Goal: Task Accomplishment & Management: Manage account settings

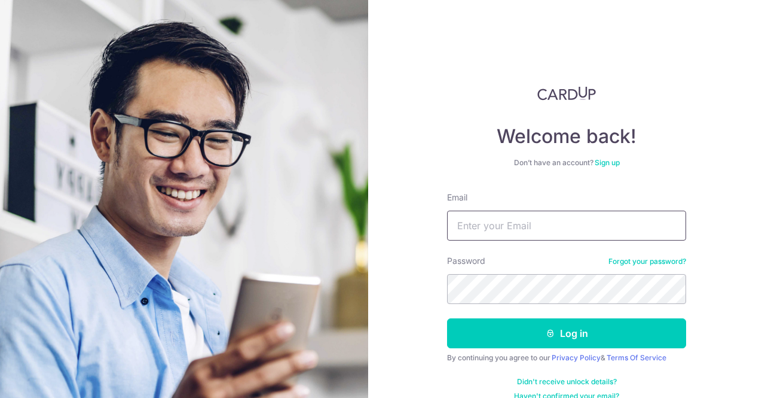
drag, startPoint x: 0, startPoint y: 0, endPoint x: 523, endPoint y: 222, distance: 568.0
click at [523, 222] on input "Email" at bounding box center [566, 225] width 239 height 30
type input "[EMAIL_ADDRESS][DOMAIN_NAME]"
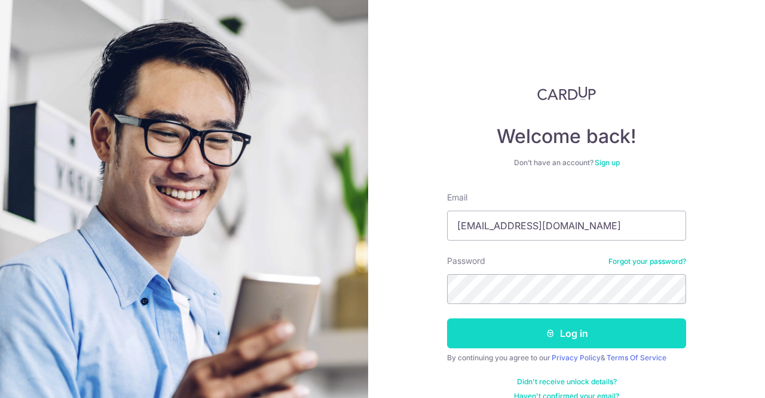
click at [524, 329] on button "Log in" at bounding box center [566, 333] width 239 height 30
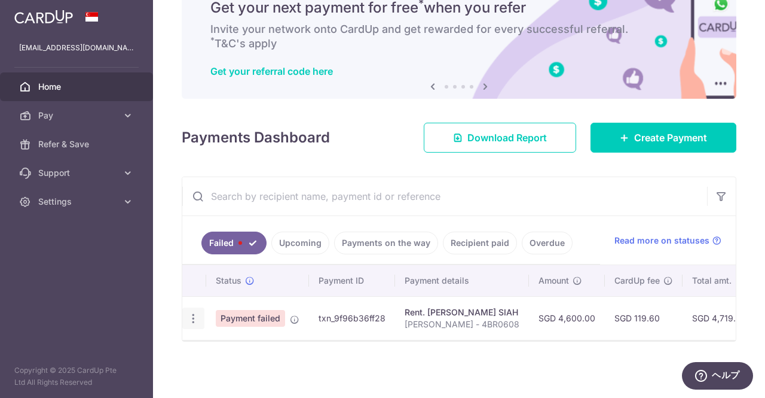
click at [192, 312] on icon "button" at bounding box center [193, 318] width 13 height 13
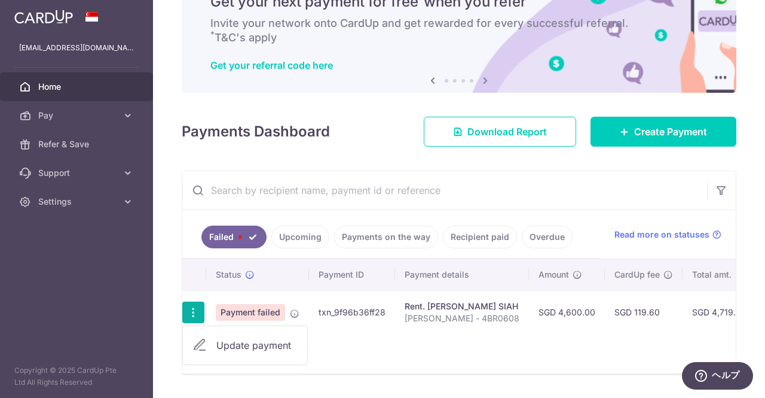
click at [254, 347] on span "Update payment" at bounding box center [256, 345] width 81 height 14
radio input "true"
type input "4,600.00"
type input "[PERSON_NAME] - 4BR0608"
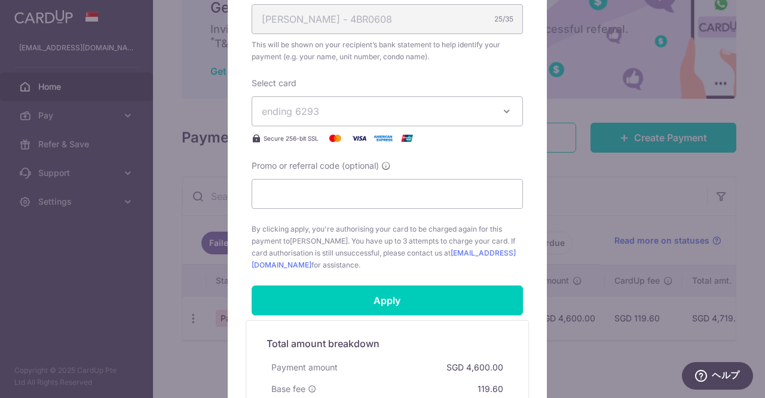
scroll to position [419, 0]
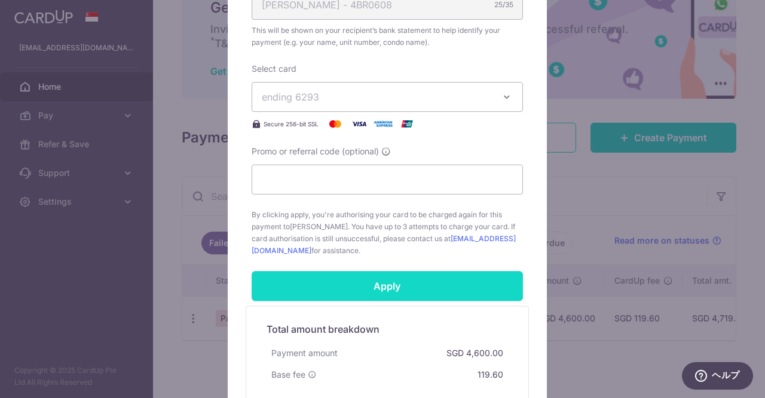
click at [432, 279] on input "Apply" at bounding box center [387, 286] width 271 height 30
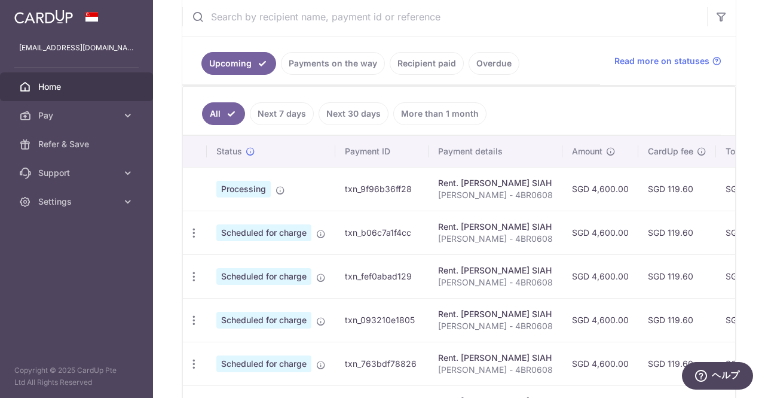
scroll to position [239, 0]
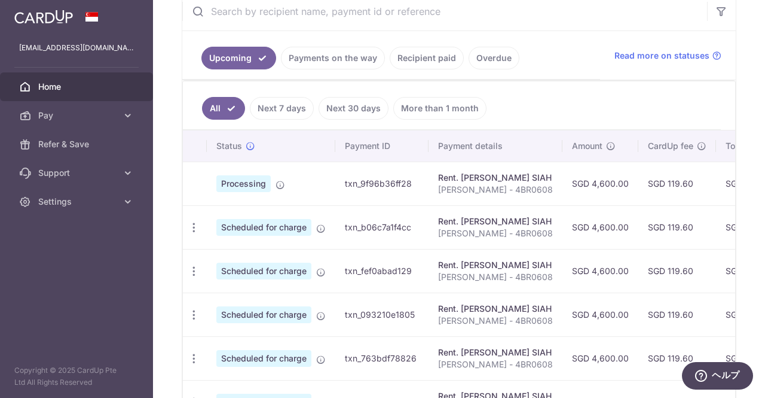
click at [59, 82] on span "Home" at bounding box center [77, 87] width 79 height 12
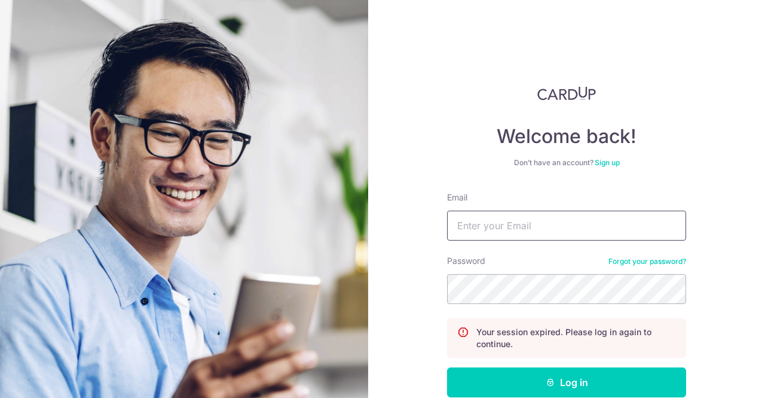
click at [496, 231] on input "Email" at bounding box center [566, 225] width 239 height 30
type input "[EMAIL_ADDRESS][DOMAIN_NAME]"
click at [447, 367] on button "Log in" at bounding box center [566, 382] width 239 height 30
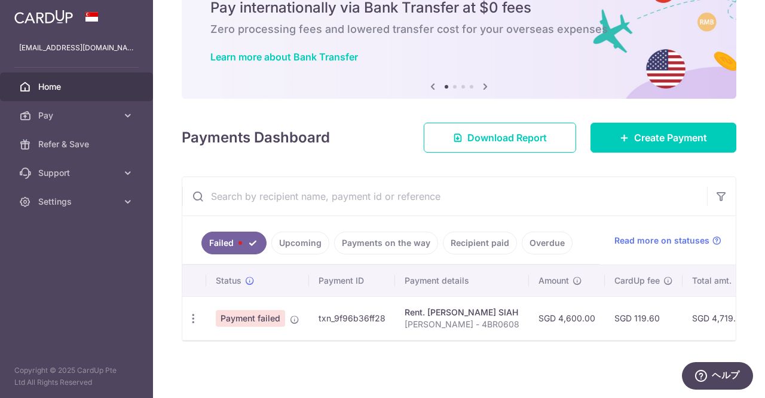
scroll to position [60, 0]
